Goal: Task Accomplishment & Management: Use online tool/utility

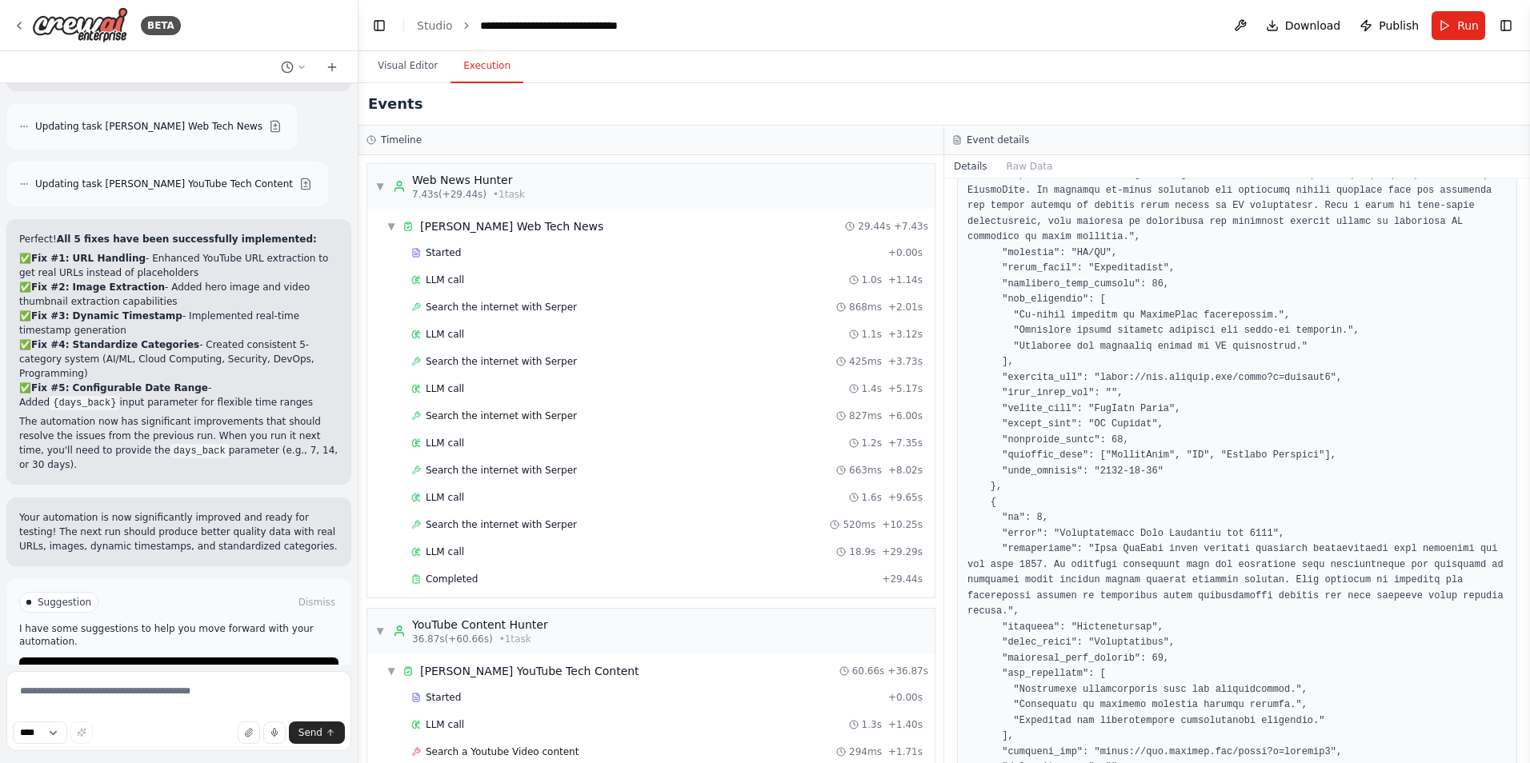
click at [1316, 381] on pre at bounding box center [1236, 354] width 539 height 4056
click at [206, 664] on span "Improve automation" at bounding box center [186, 670] width 98 height 13
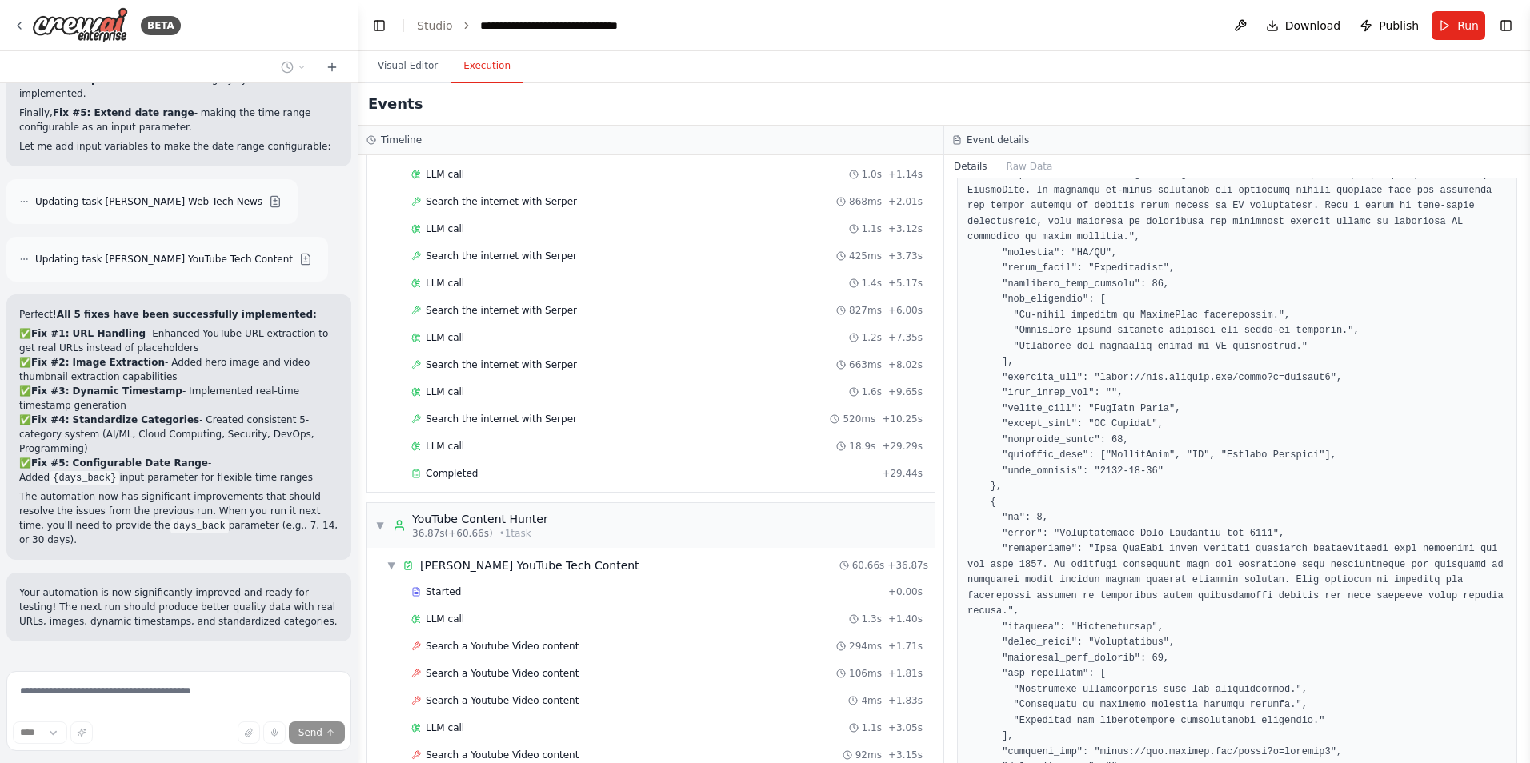
scroll to position [105, 0]
click at [1524, 244] on button "Toggle Sidebar" at bounding box center [1529, 381] width 13 height 763
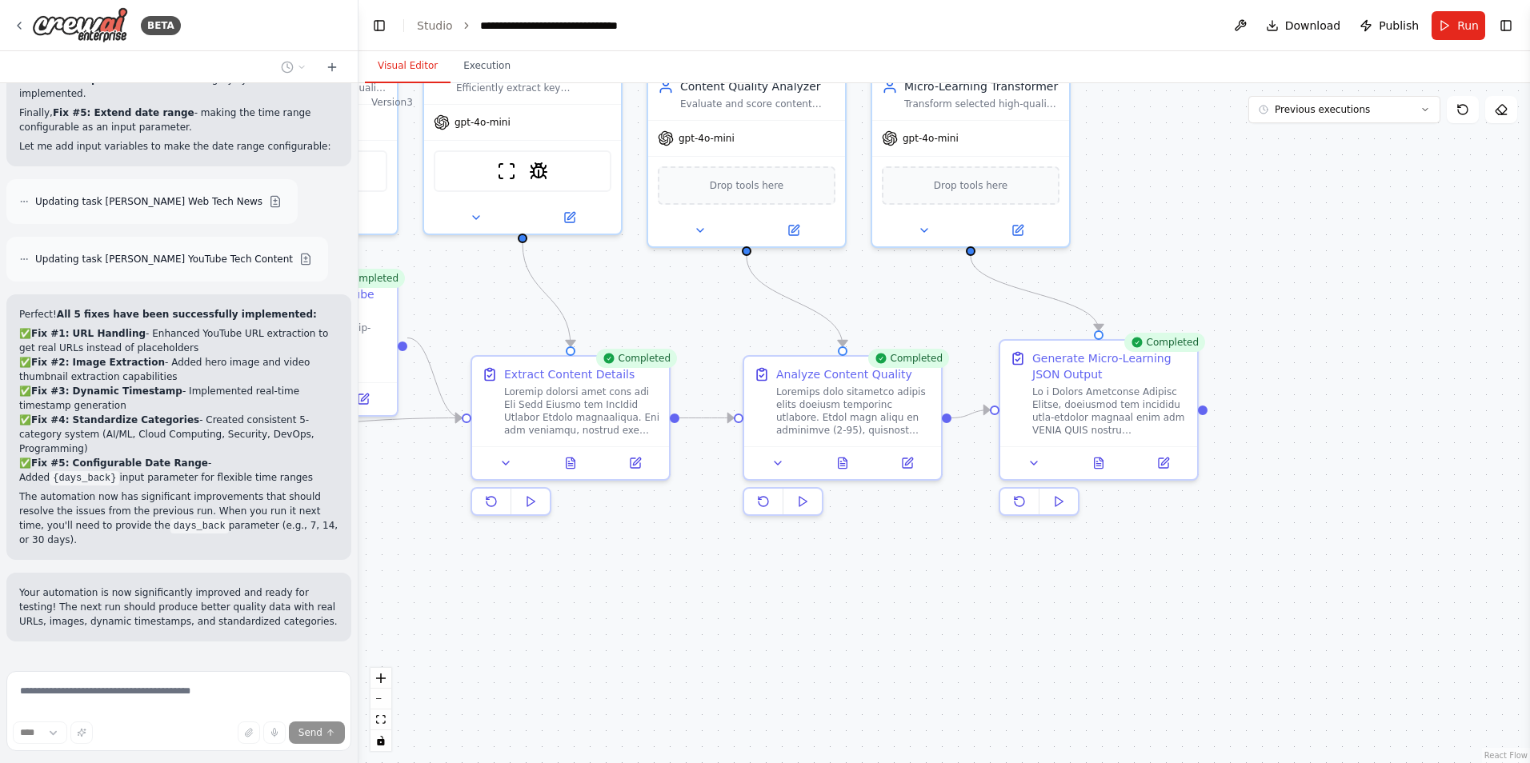
click at [423, 80] on button "Visual Editor" at bounding box center [408, 67] width 86 height 34
click at [474, 70] on button "Execution" at bounding box center [486, 67] width 73 height 34
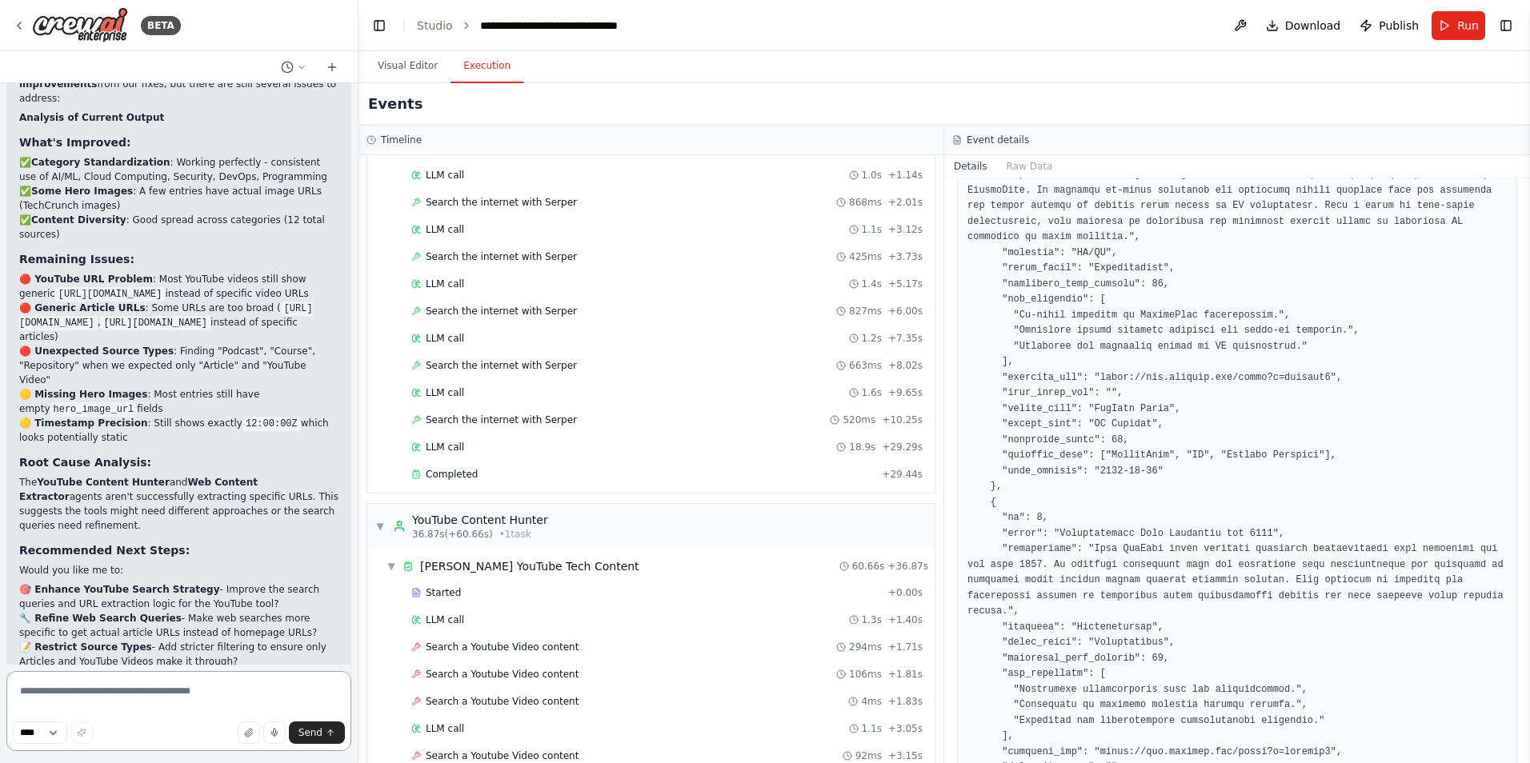
scroll to position [2750, 0]
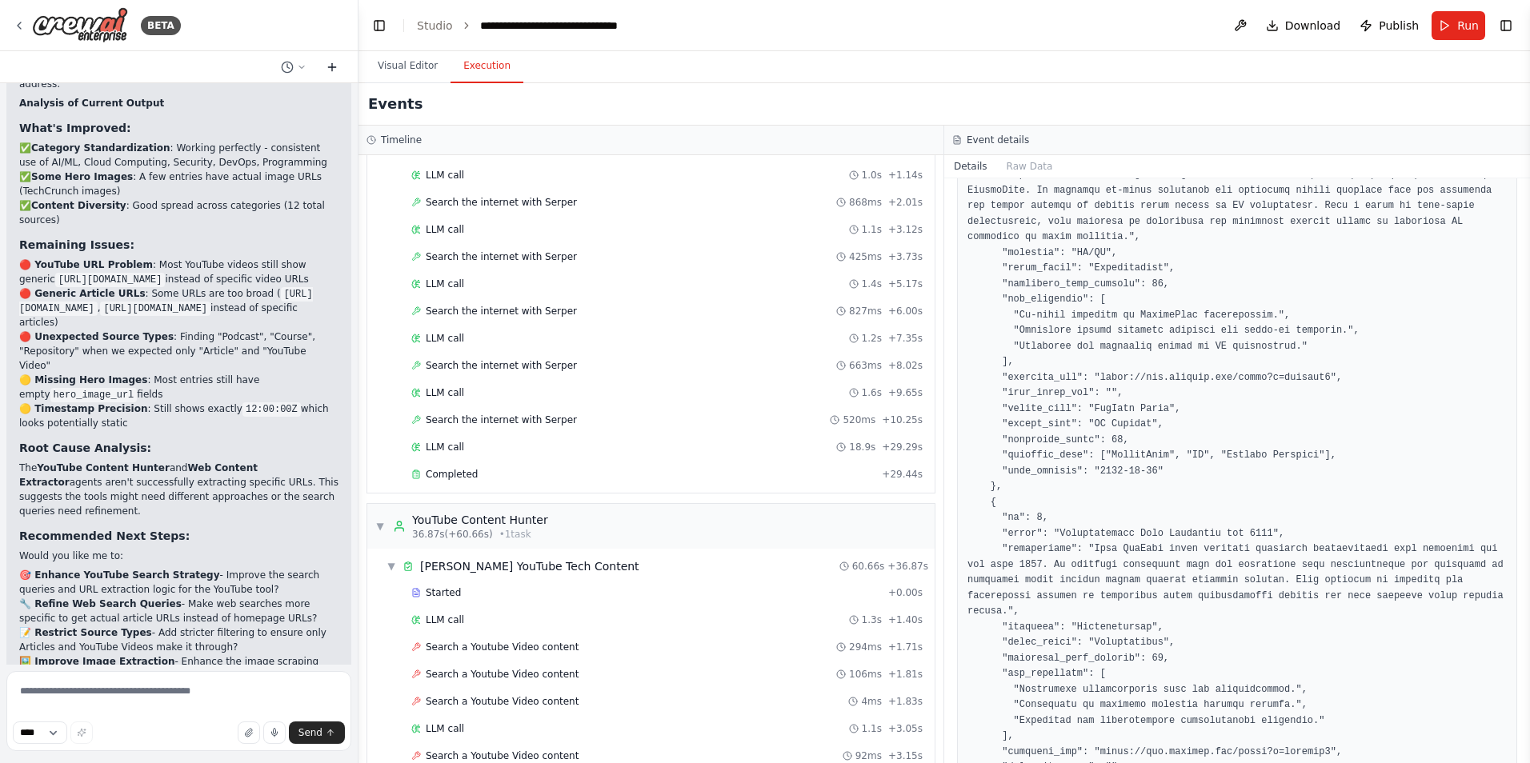
click at [330, 73] on icon at bounding box center [332, 67] width 13 height 13
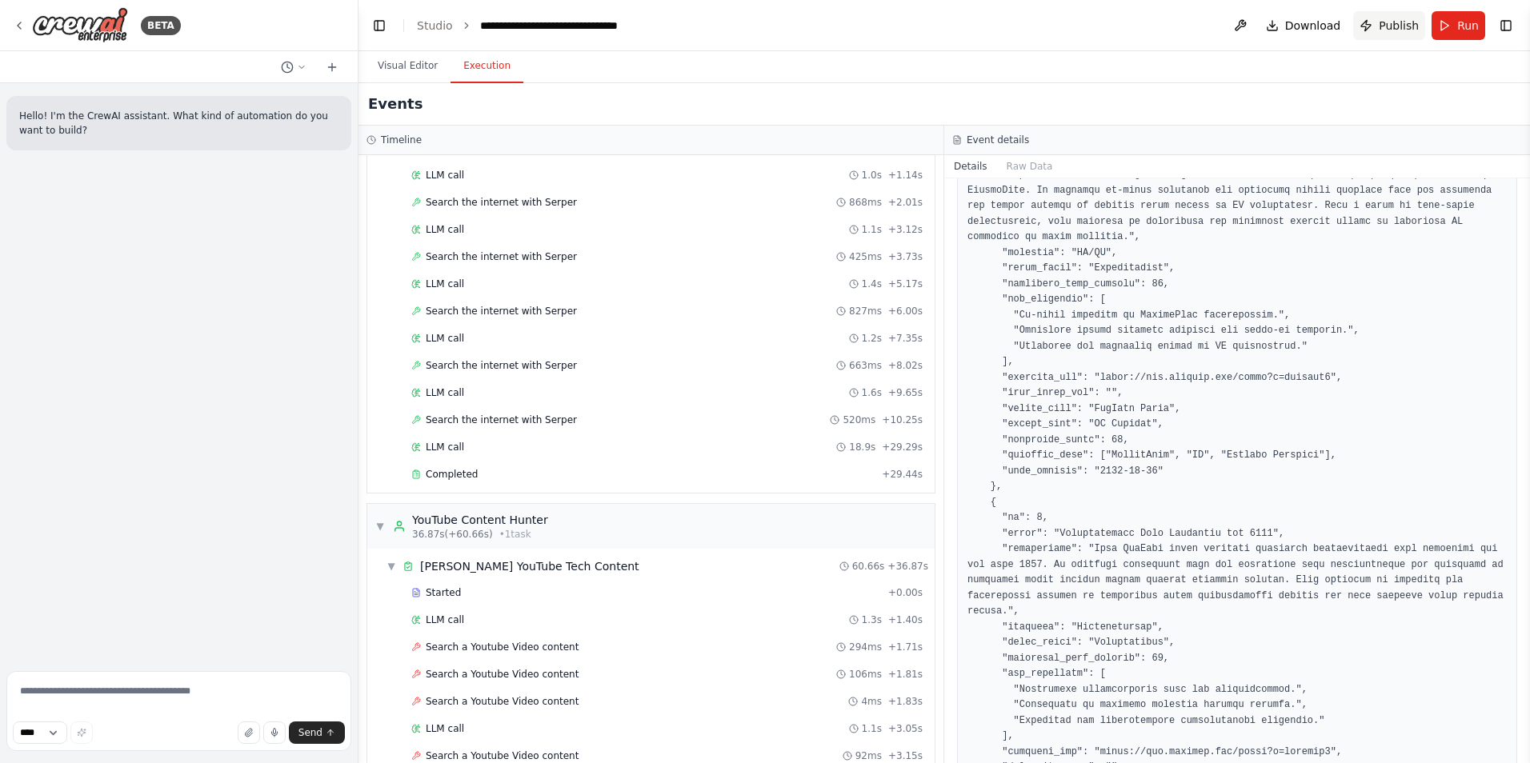
click at [1377, 28] on button "Publish" at bounding box center [1389, 25] width 72 height 29
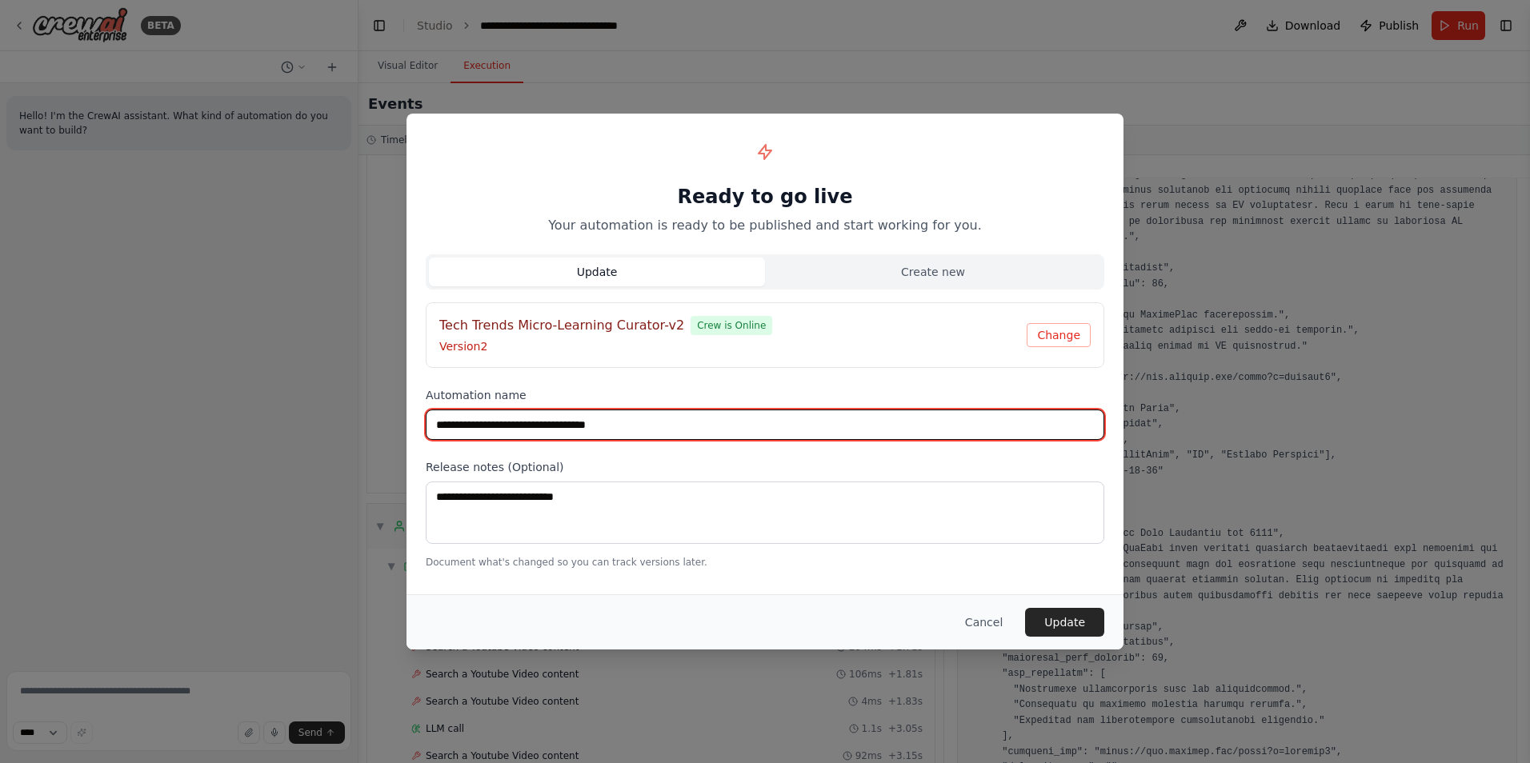
click at [656, 422] on input "**********" at bounding box center [765, 425] width 678 height 30
type input "**********"
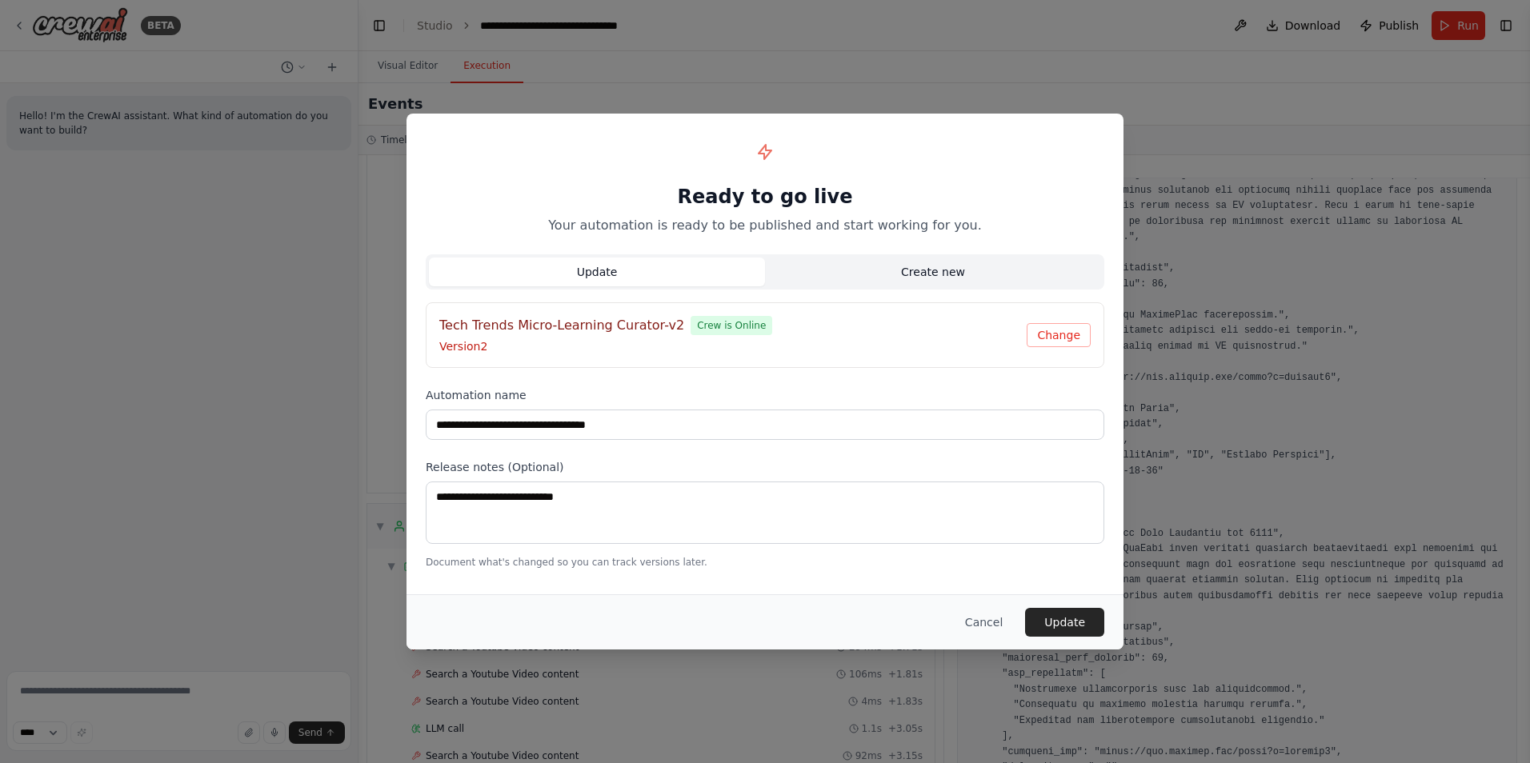
click at [880, 272] on button "Create new" at bounding box center [933, 272] width 336 height 29
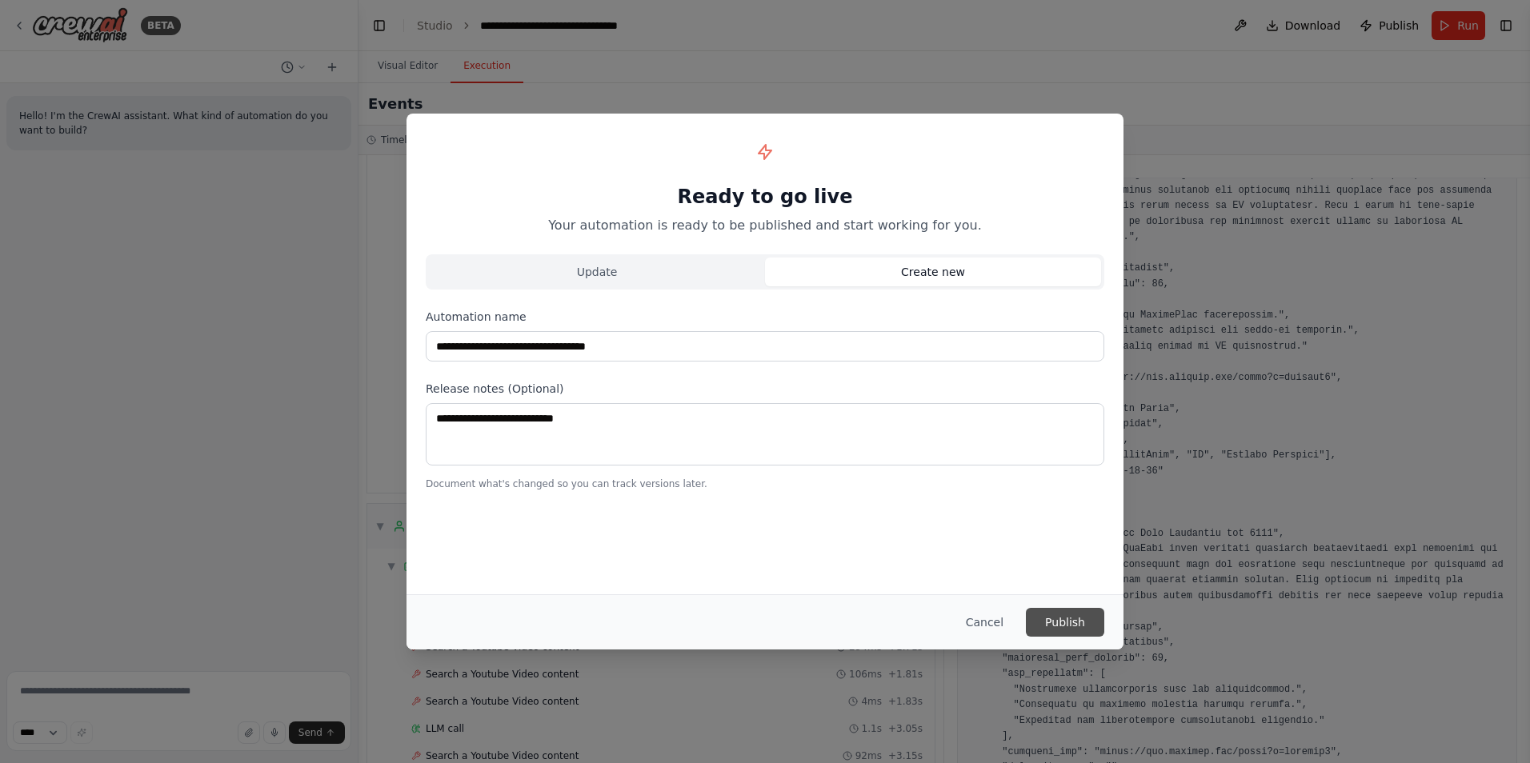
click at [1054, 622] on button "Publish" at bounding box center [1065, 622] width 78 height 29
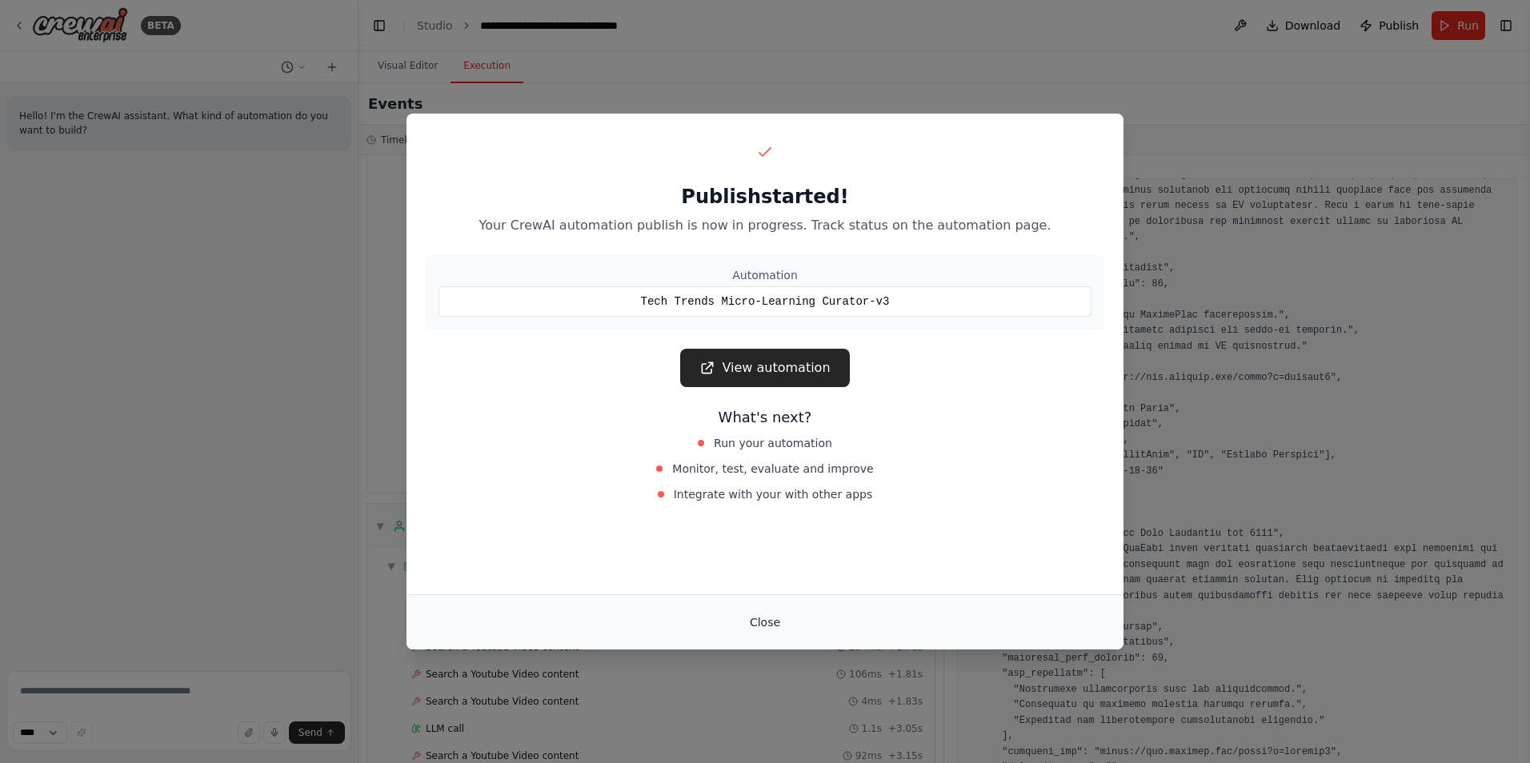
click at [773, 618] on button "Close" at bounding box center [765, 622] width 56 height 29
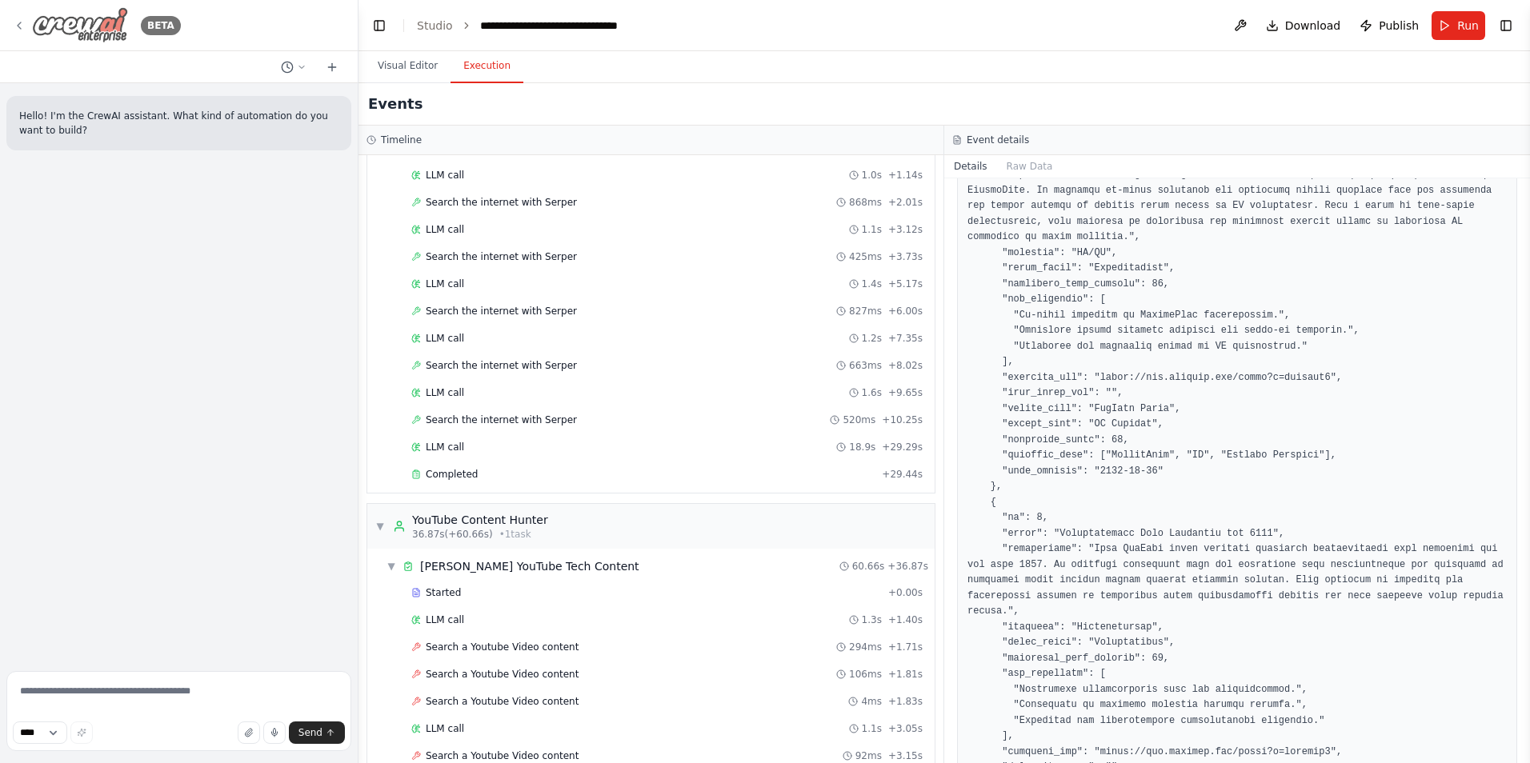
click at [105, 20] on img at bounding box center [80, 25] width 96 height 36
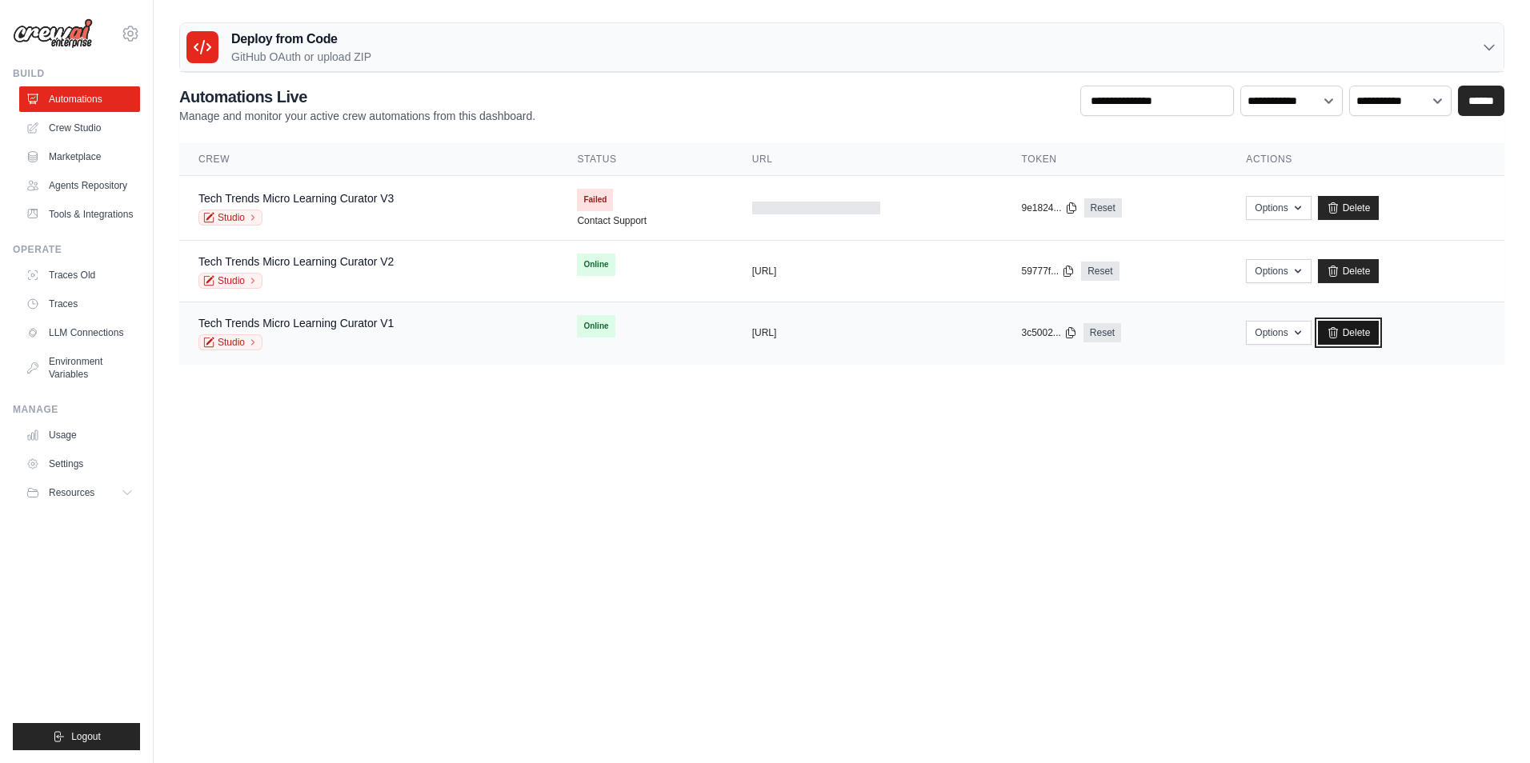
click at [1368, 337] on link "Delete" at bounding box center [1349, 333] width 62 height 24
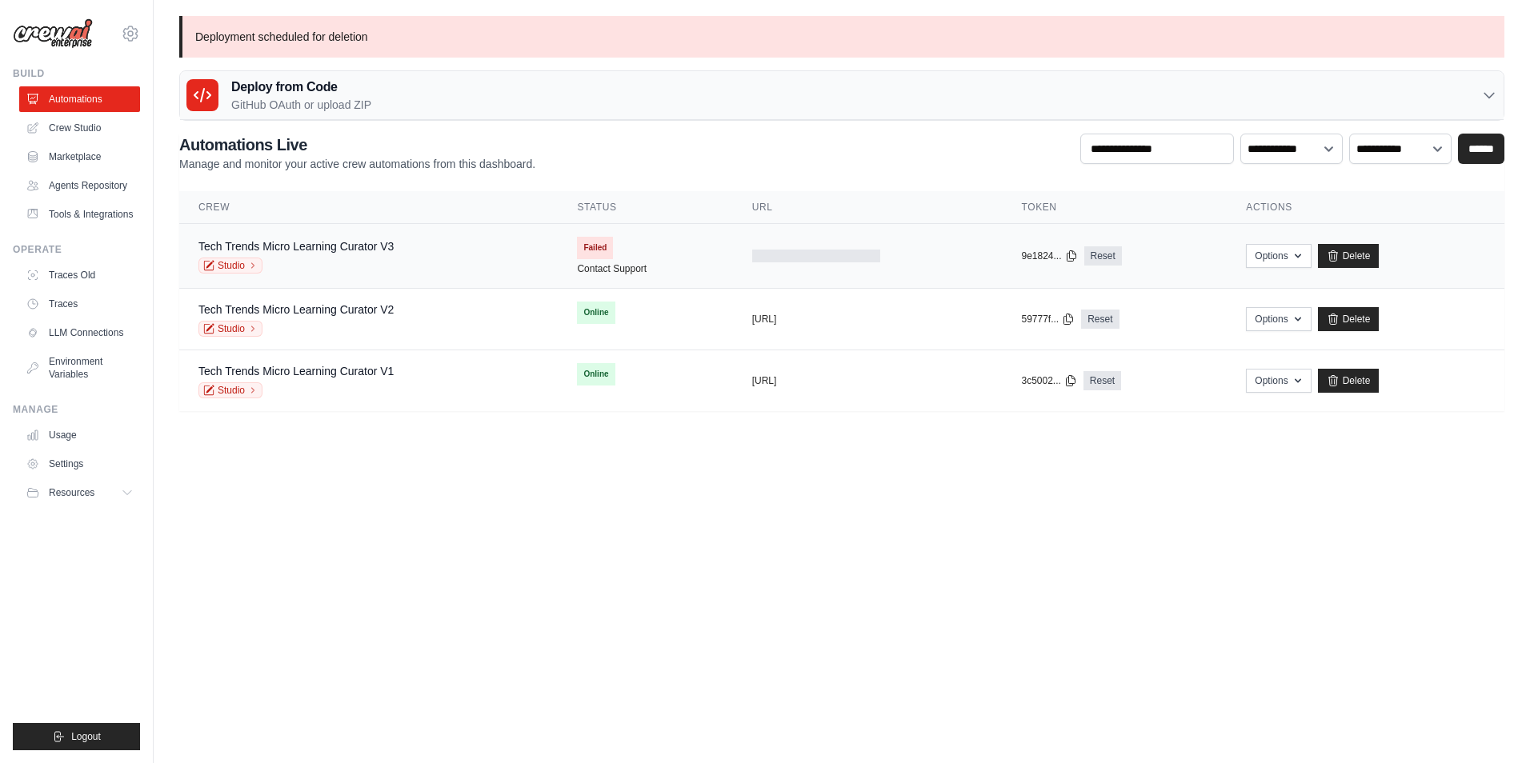
click at [397, 246] on div "Tech Trends Micro Learning Curator V3 Studio" at bounding box center [368, 255] width 340 height 35
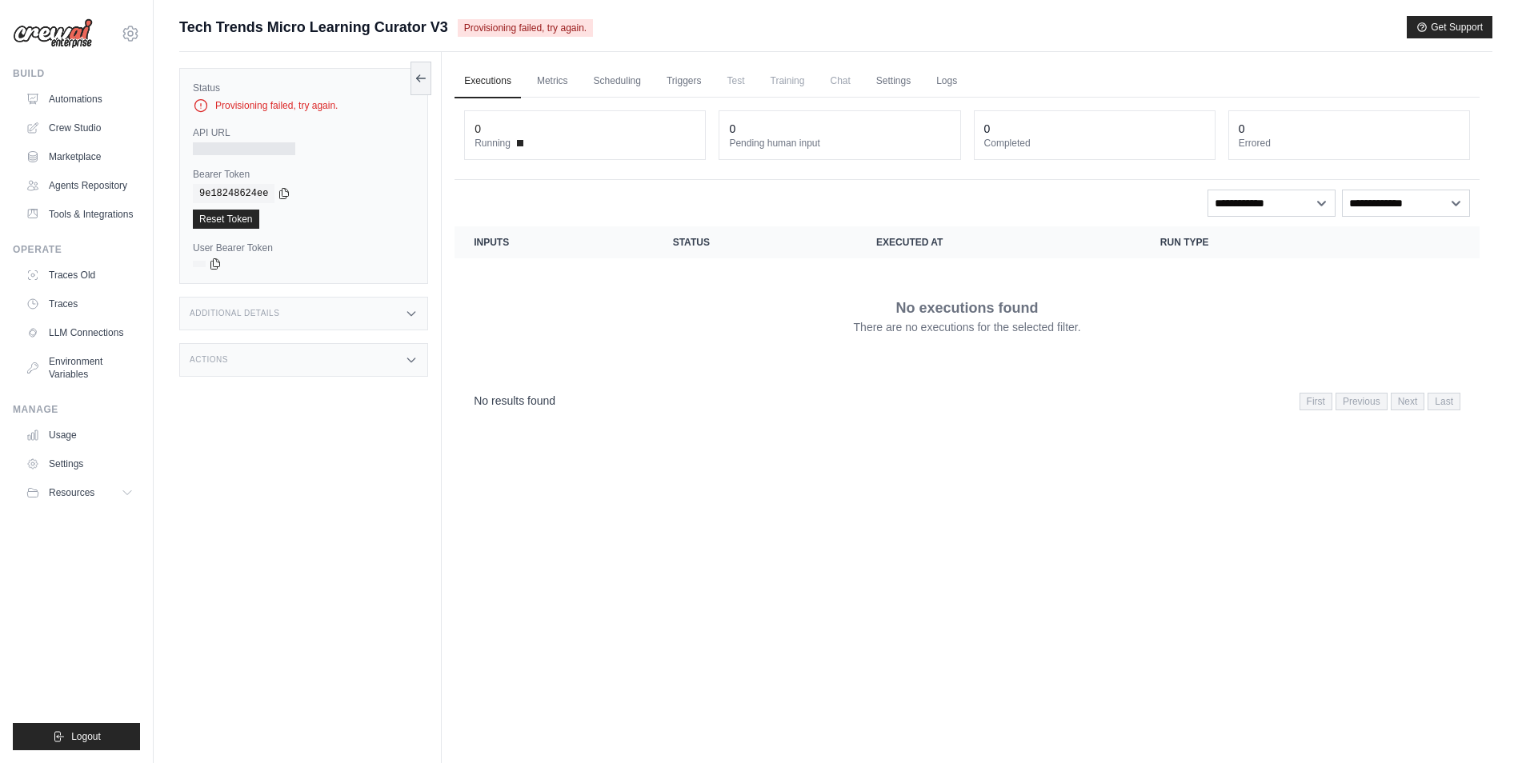
click at [548, 24] on span "Provisioning failed, try again." at bounding box center [525, 28] width 135 height 18
click at [567, 23] on span "Provisioning failed, try again." at bounding box center [525, 28] width 135 height 18
click at [93, 103] on link "Automations" at bounding box center [81, 99] width 121 height 26
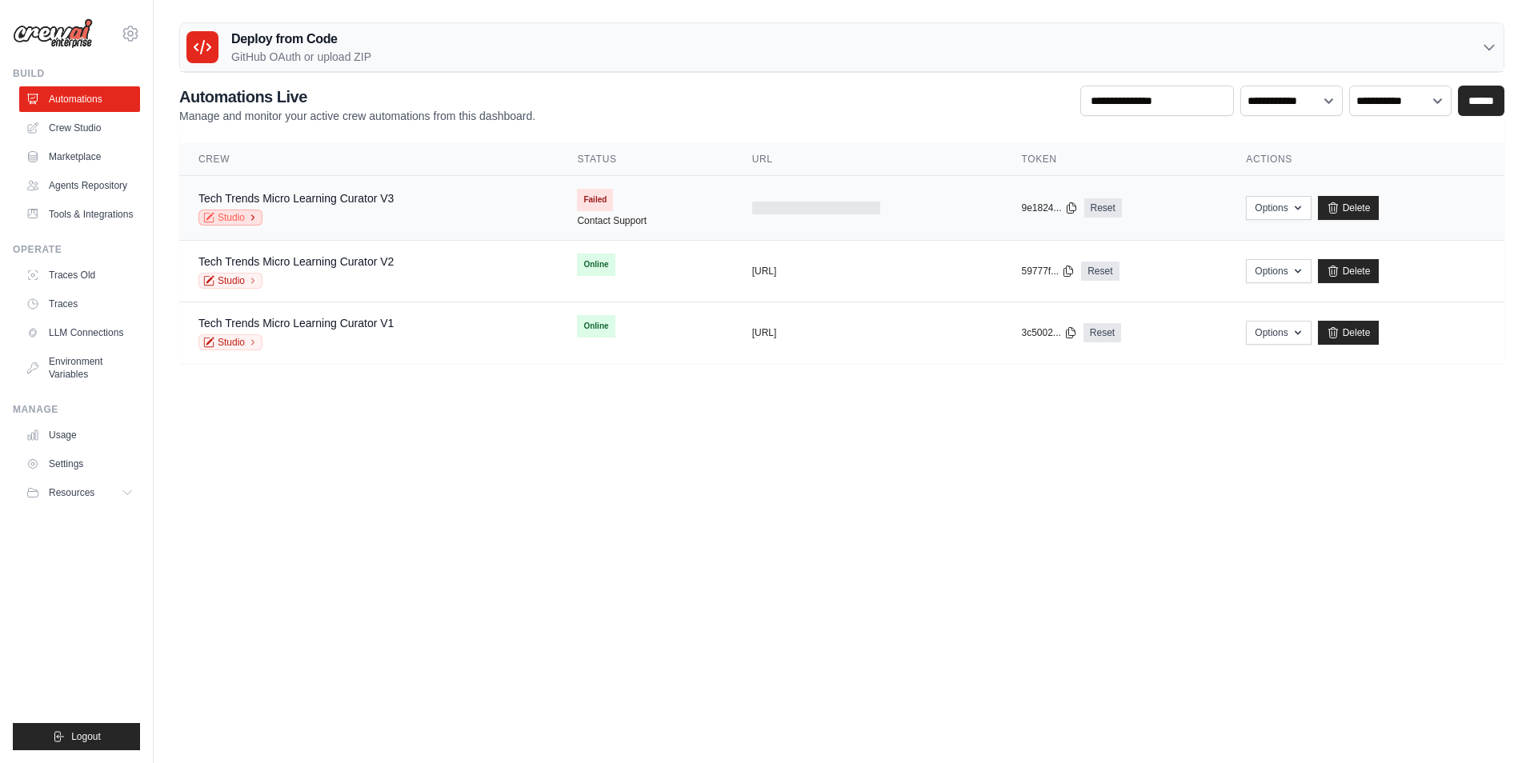
click at [227, 217] on link "Studio" at bounding box center [230, 218] width 64 height 16
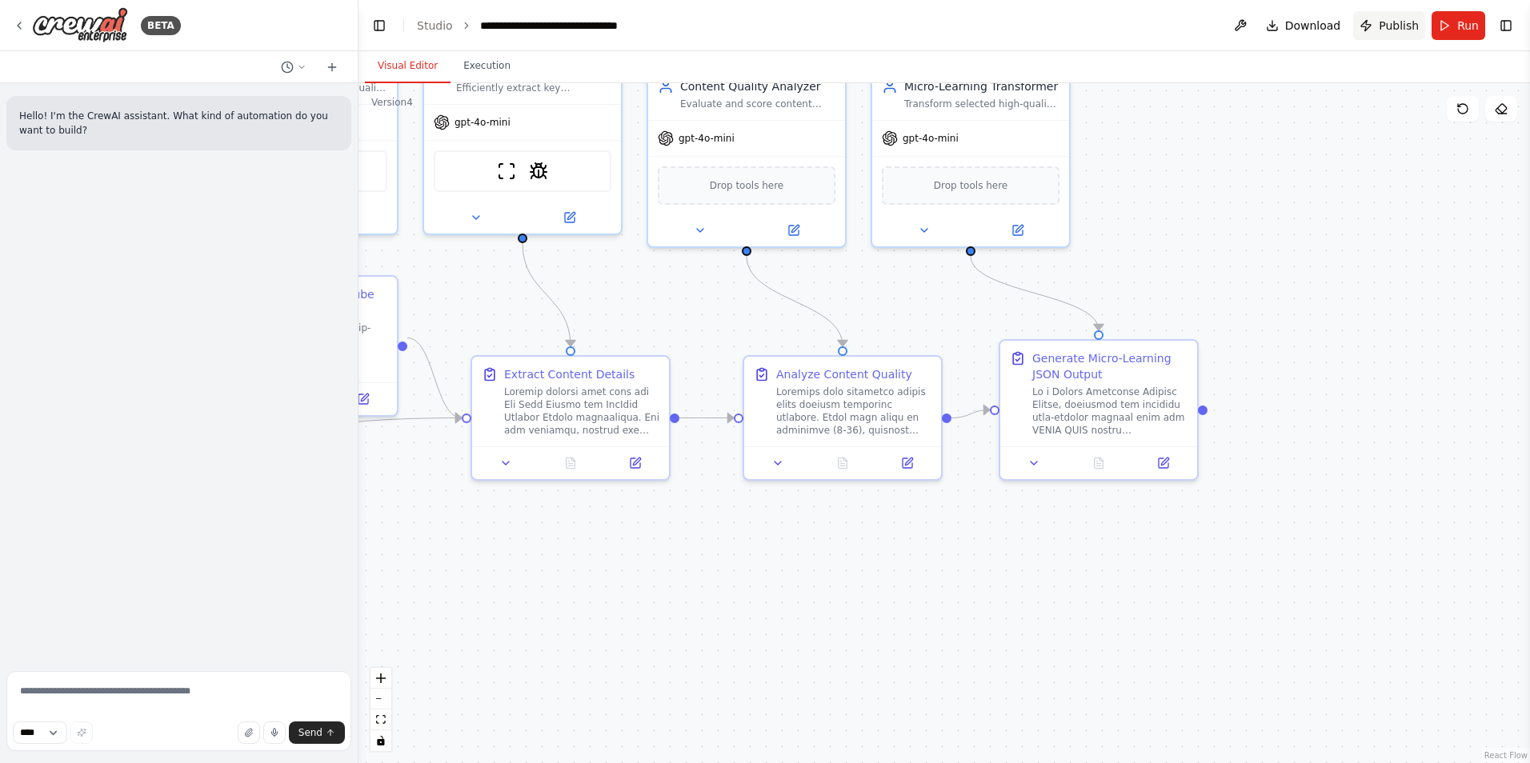
click at [1382, 29] on span "Publish" at bounding box center [1398, 26] width 40 height 16
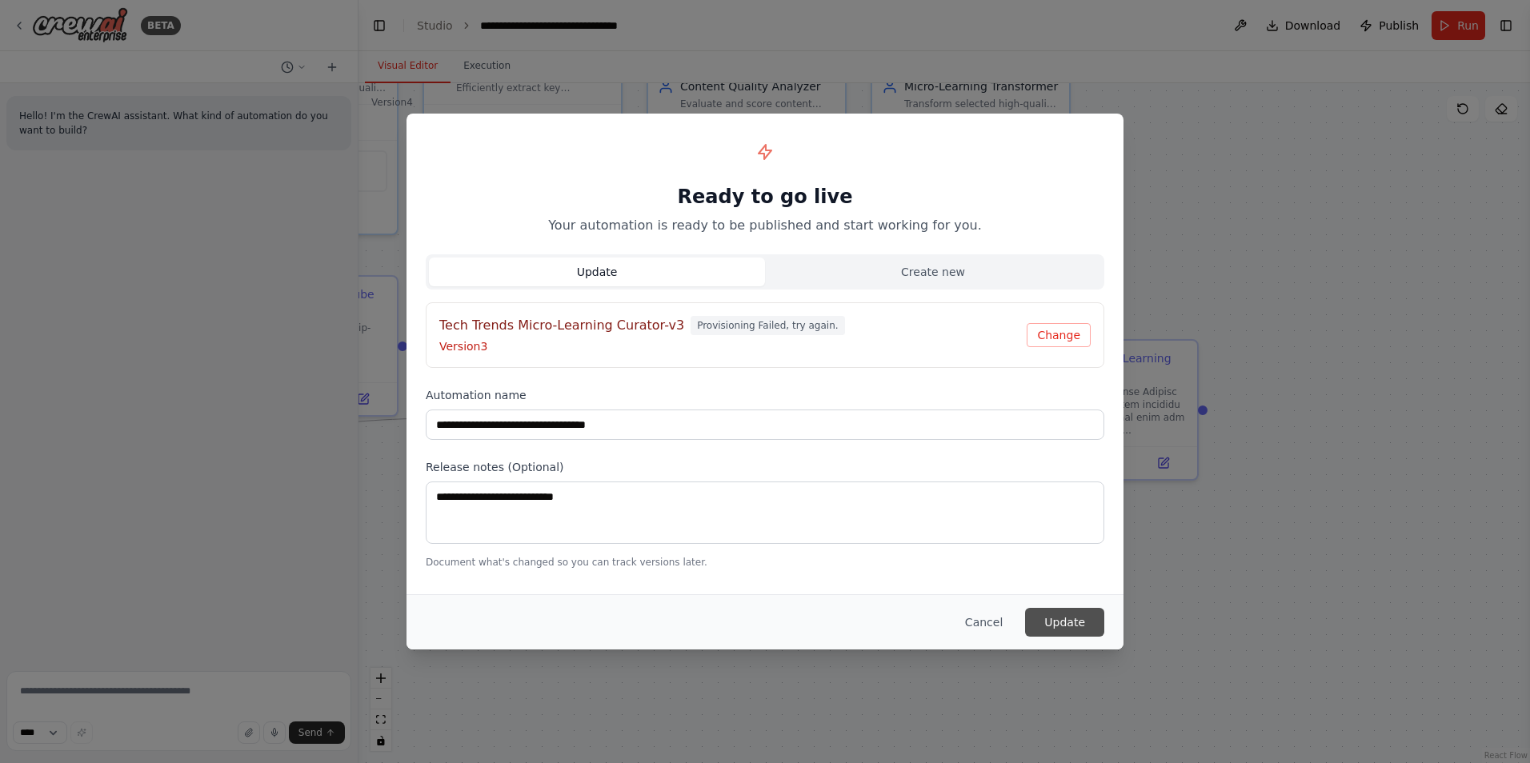
click at [1074, 619] on button "Update" at bounding box center [1064, 622] width 79 height 29
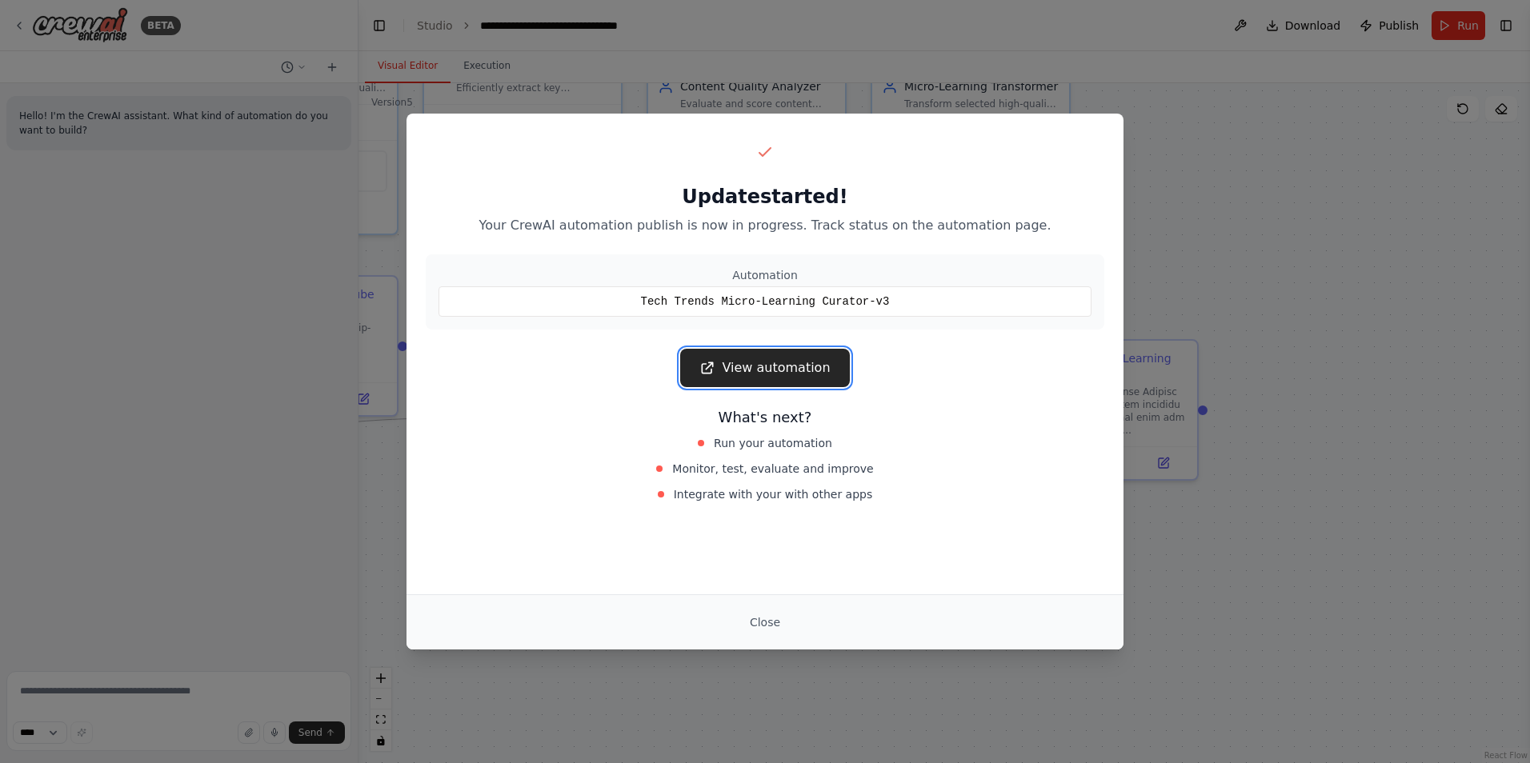
click at [750, 374] on link "View automation" at bounding box center [764, 368] width 169 height 38
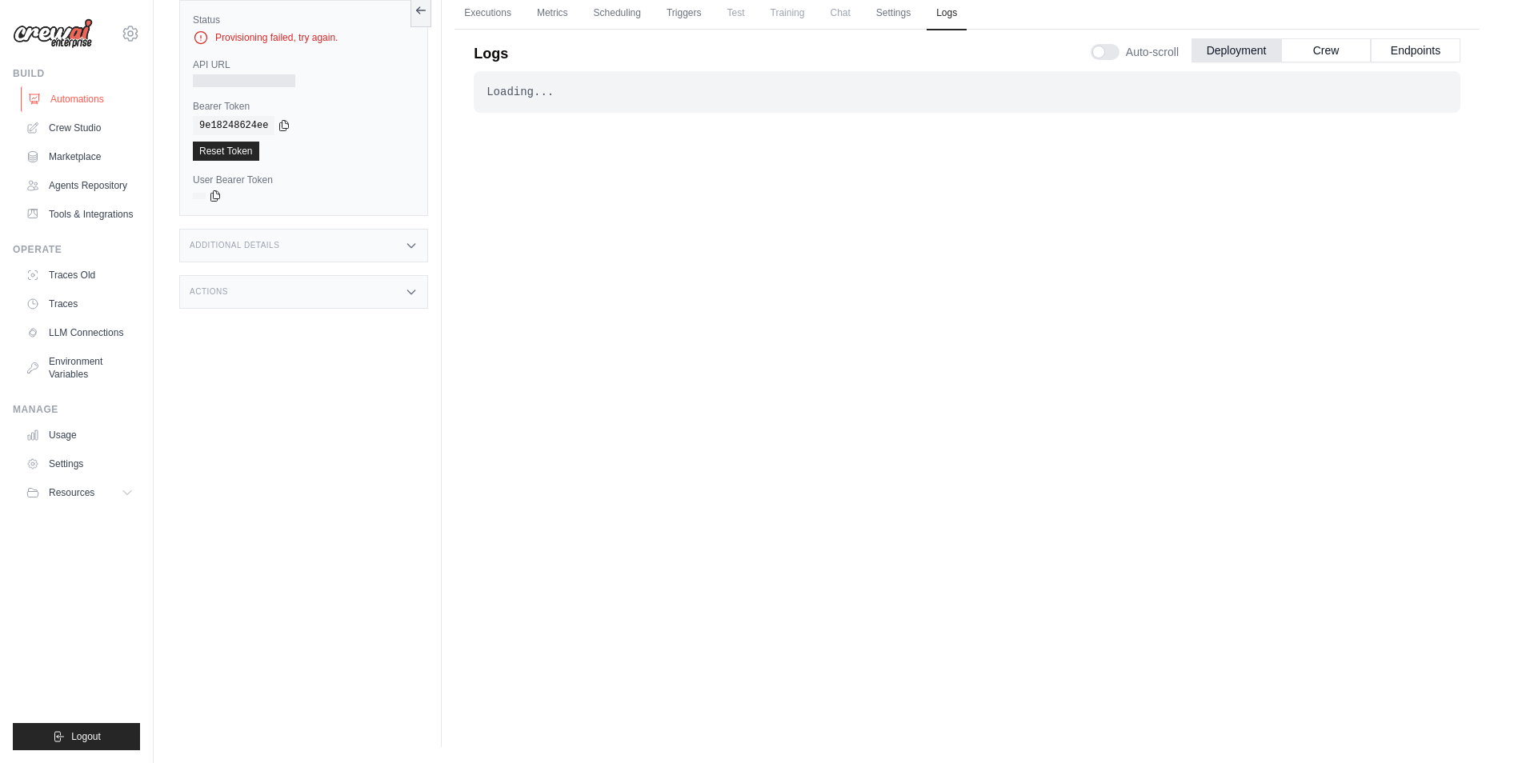
click at [77, 99] on link "Automations" at bounding box center [81, 99] width 121 height 26
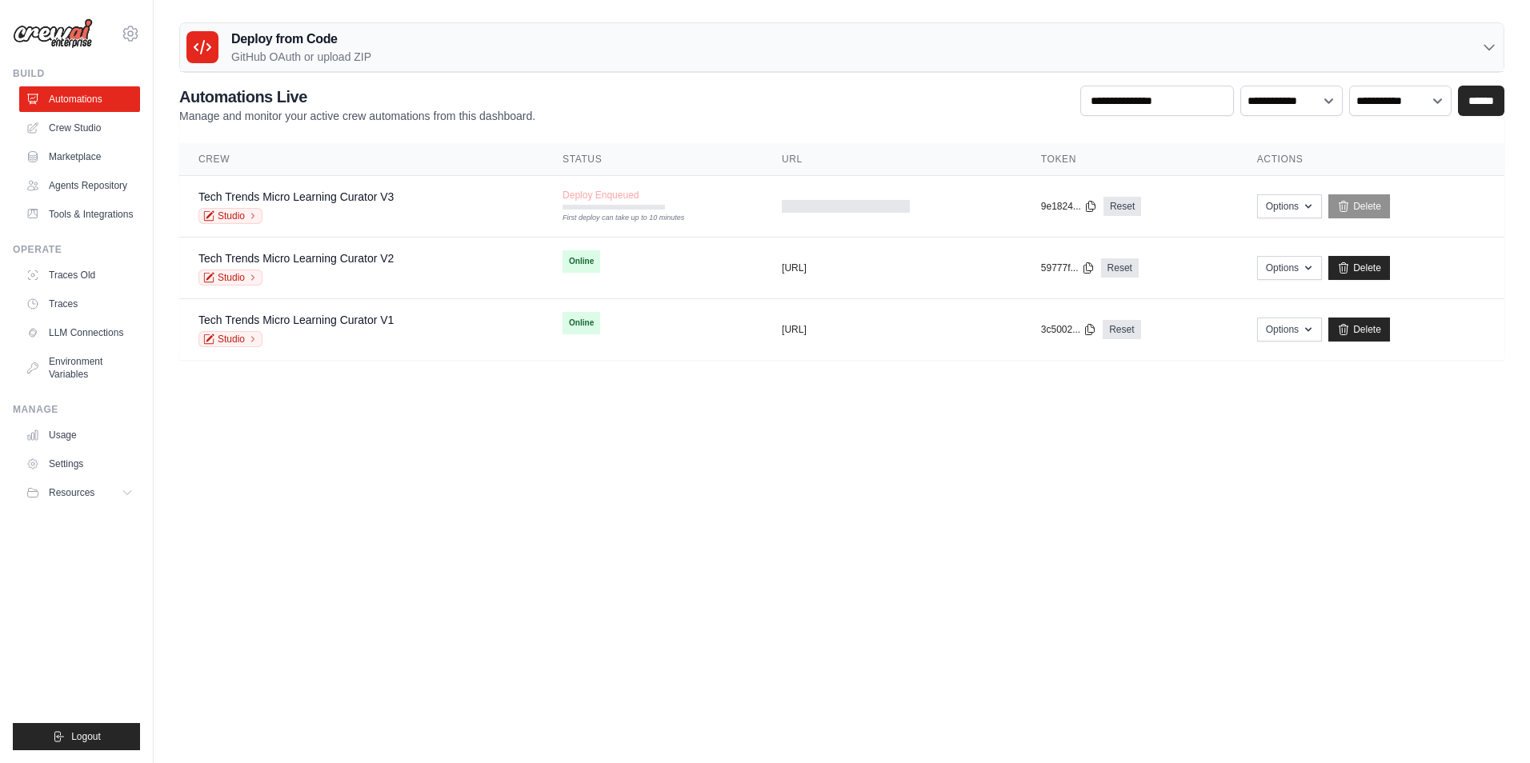
click at [487, 416] on body "avijits@cloudbloq.io Settings Build Automations" at bounding box center [765, 381] width 1530 height 763
